Goal: Check status: Check status

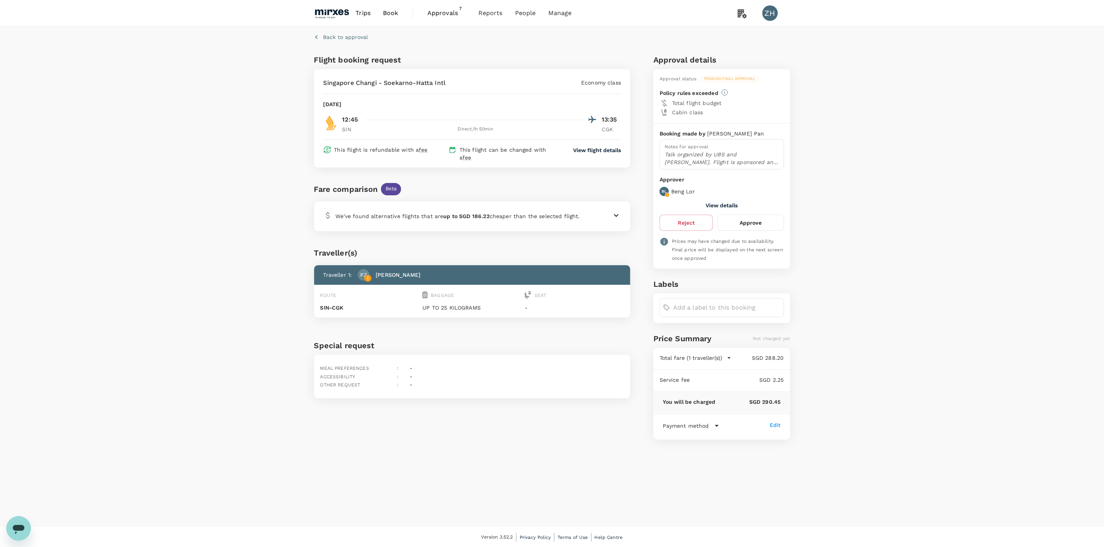
click at [443, 13] on span "Approvals" at bounding box center [446, 12] width 39 height 9
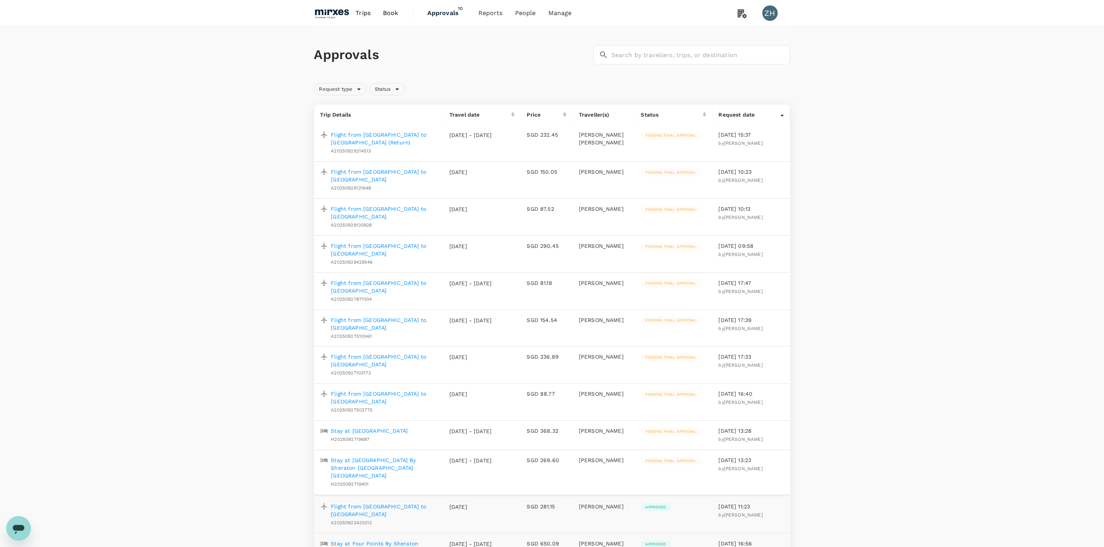
click at [378, 134] on p "Flight from [GEOGRAPHIC_DATA] to [GEOGRAPHIC_DATA] (Return)" at bounding box center [384, 138] width 106 height 15
click at [396, 279] on p "Flight from [GEOGRAPHIC_DATA] to [GEOGRAPHIC_DATA]" at bounding box center [384, 286] width 106 height 15
